Goal: Information Seeking & Learning: Find specific fact

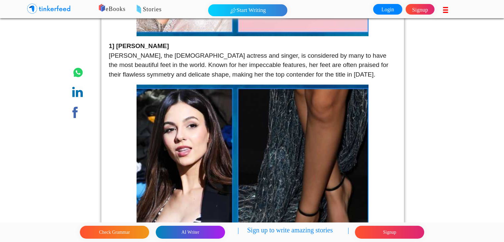
scroll to position [2972, 0]
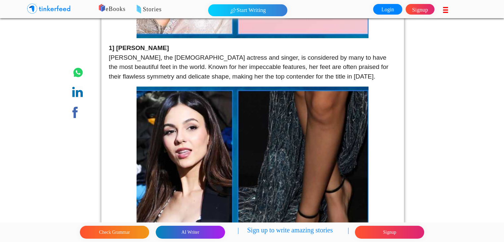
drag, startPoint x: 117, startPoint y: 37, endPoint x: 167, endPoint y: 39, distance: 49.4
click at [167, 43] on p "1] [PERSON_NAME] [PERSON_NAME], the [DEMOGRAPHIC_DATA] actress and singer, is c…" at bounding box center [253, 62] width 288 height 38
copy strong "[PERSON_NAME]"
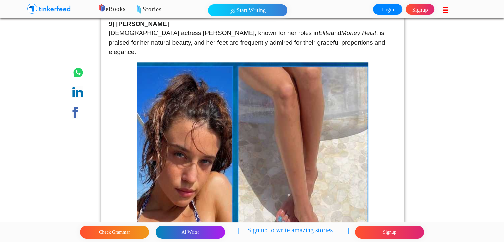
scroll to position [597, 0]
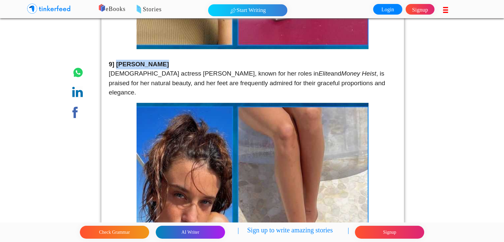
drag, startPoint x: 116, startPoint y: 61, endPoint x: 164, endPoint y: 58, distance: 48.2
copy strong "[PERSON_NAME]"
